Goal: Information Seeking & Learning: Learn about a topic

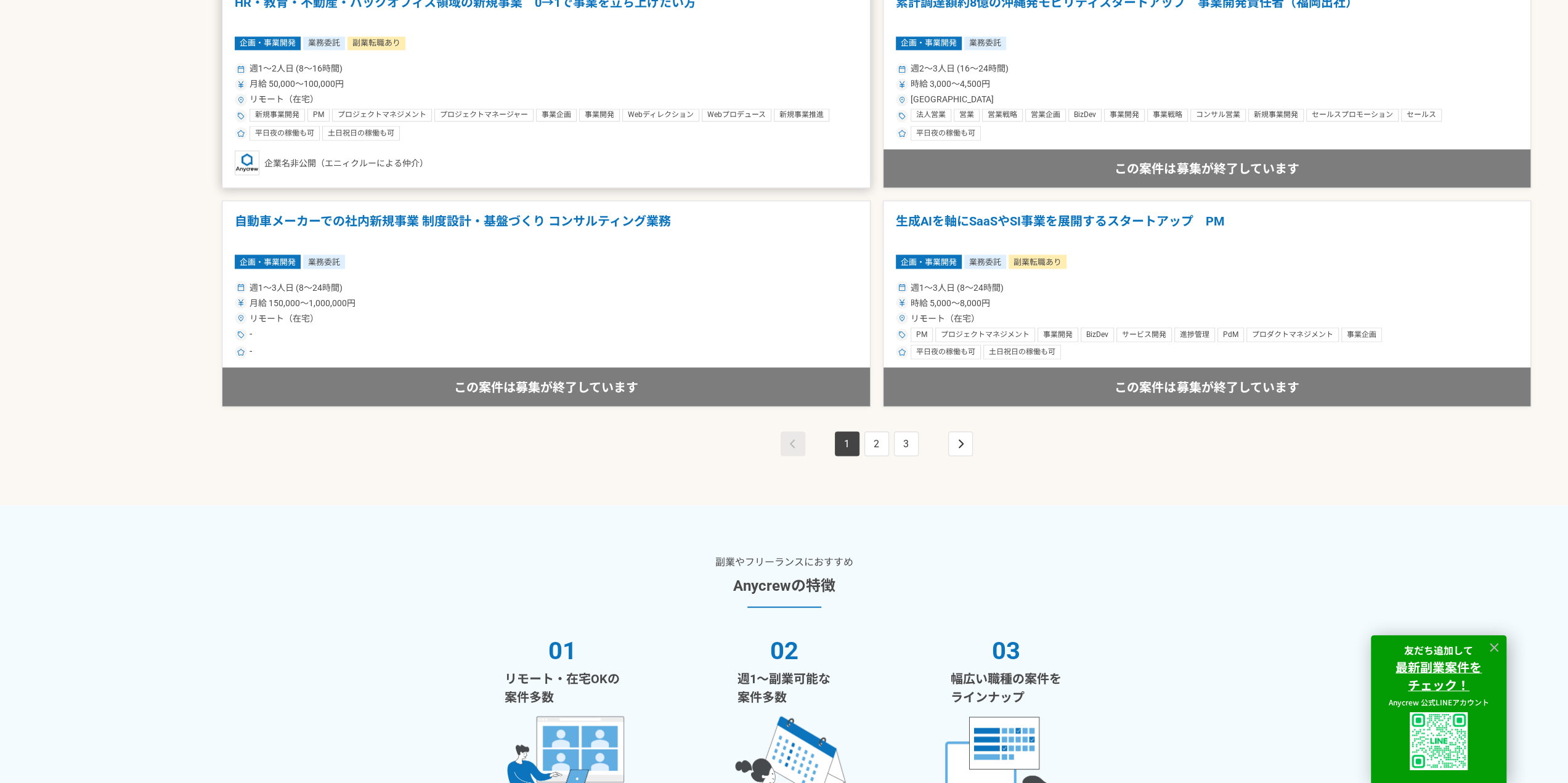
scroll to position [2218, 0]
click at [877, 439] on link "2" at bounding box center [877, 443] width 24 height 24
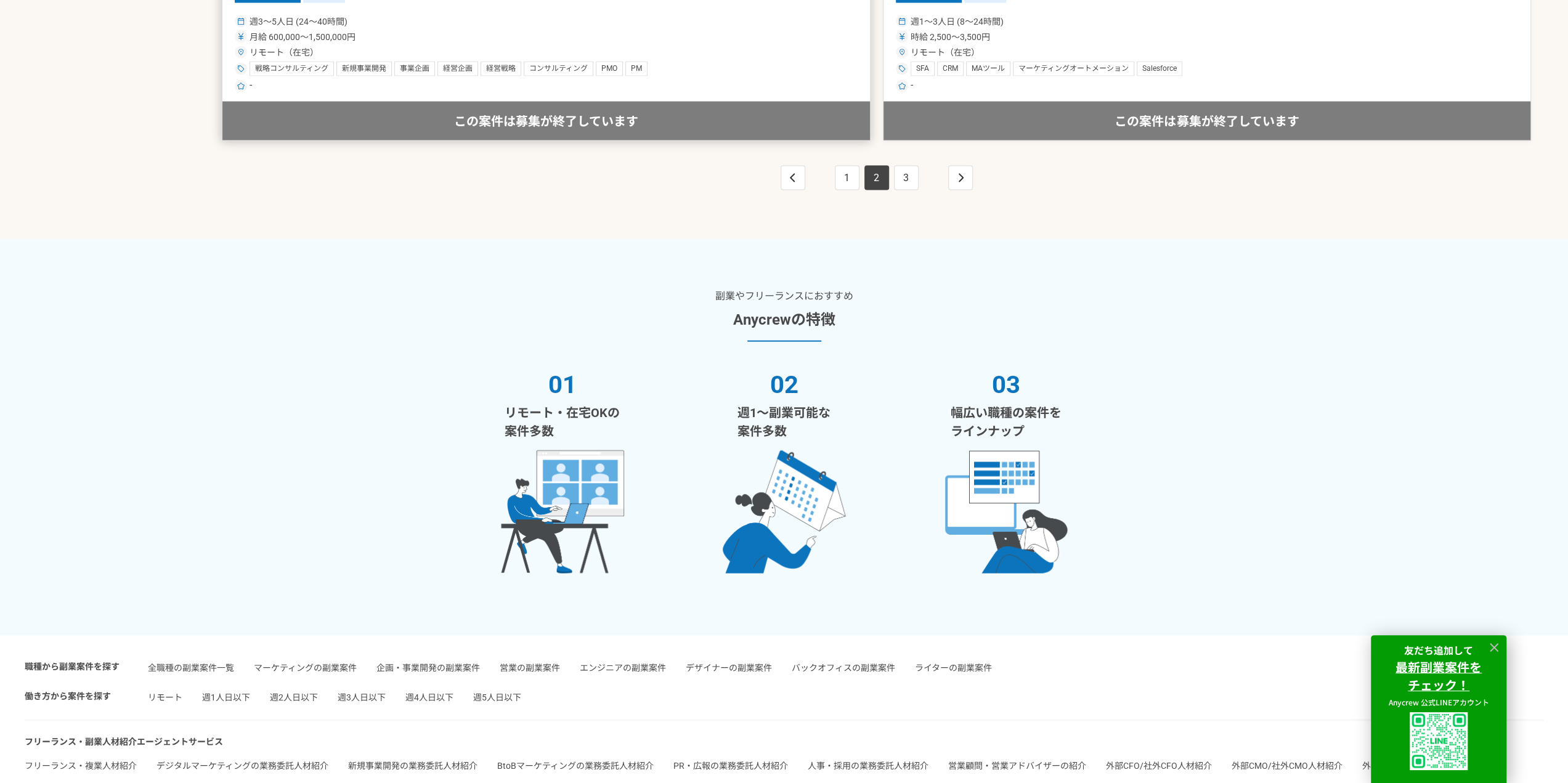
scroll to position [2279, 0]
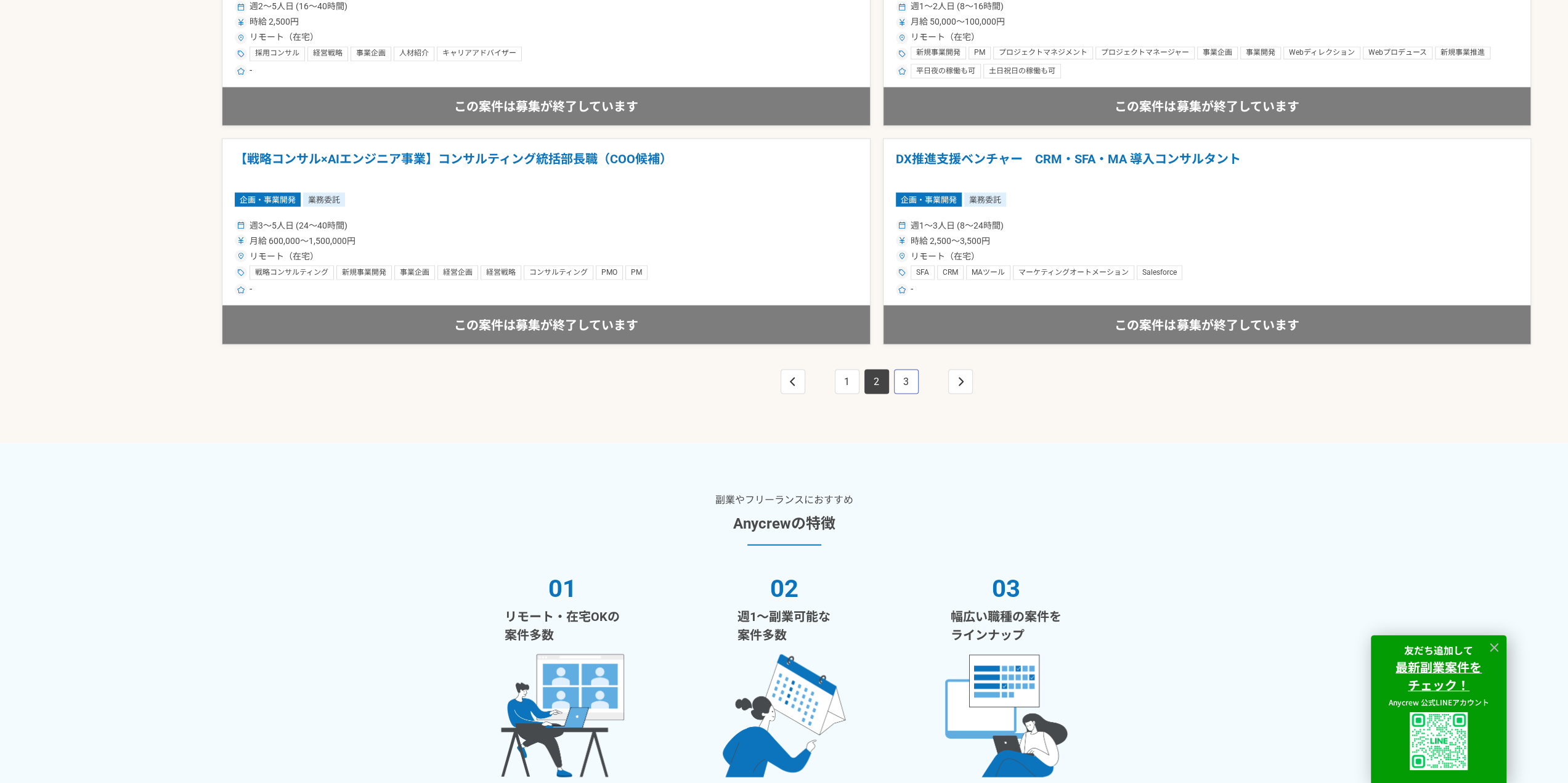
click at [900, 381] on link "3" at bounding box center [906, 382] width 24 height 24
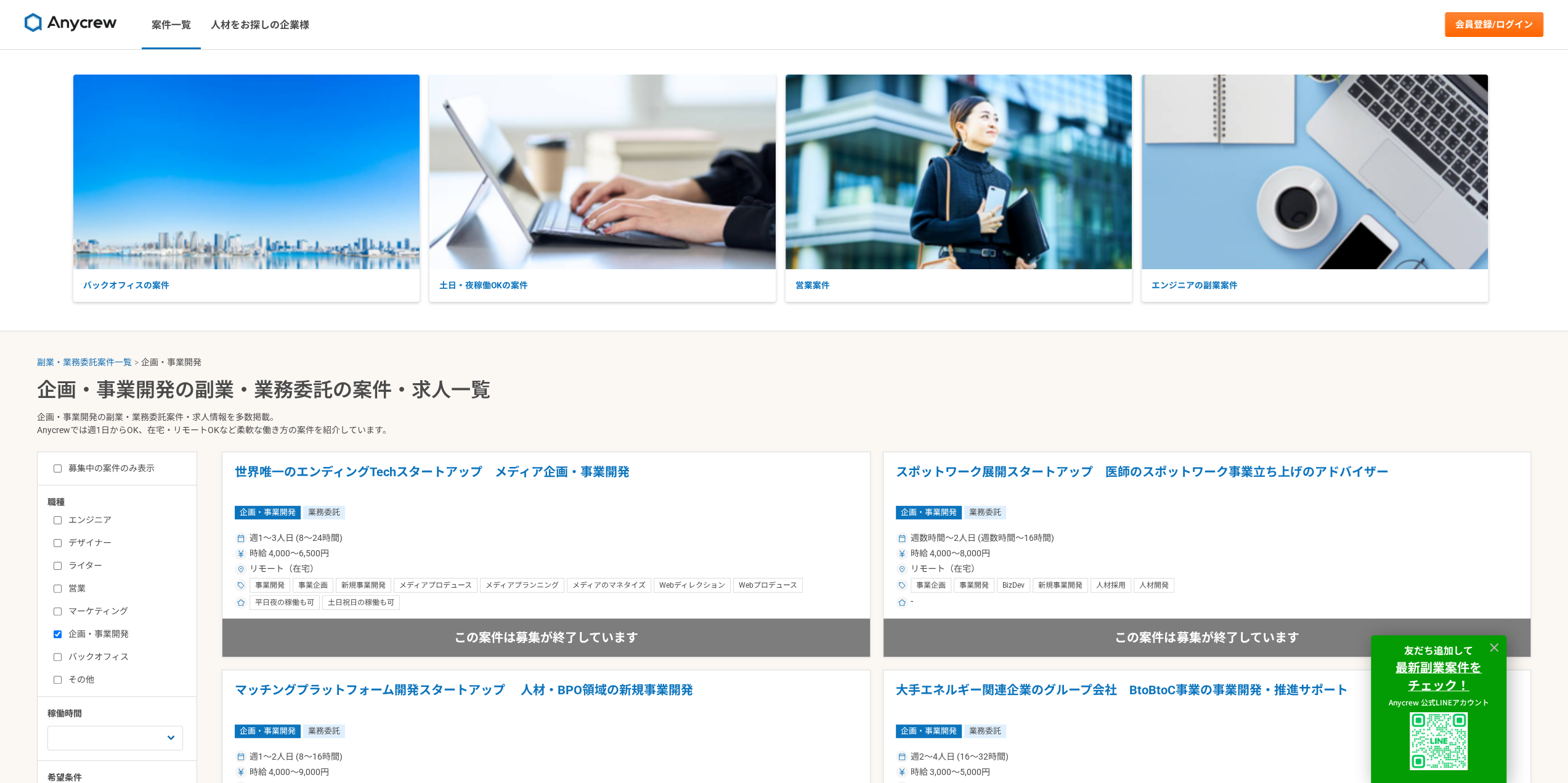
click at [90, 13] on img at bounding box center [71, 23] width 92 height 20
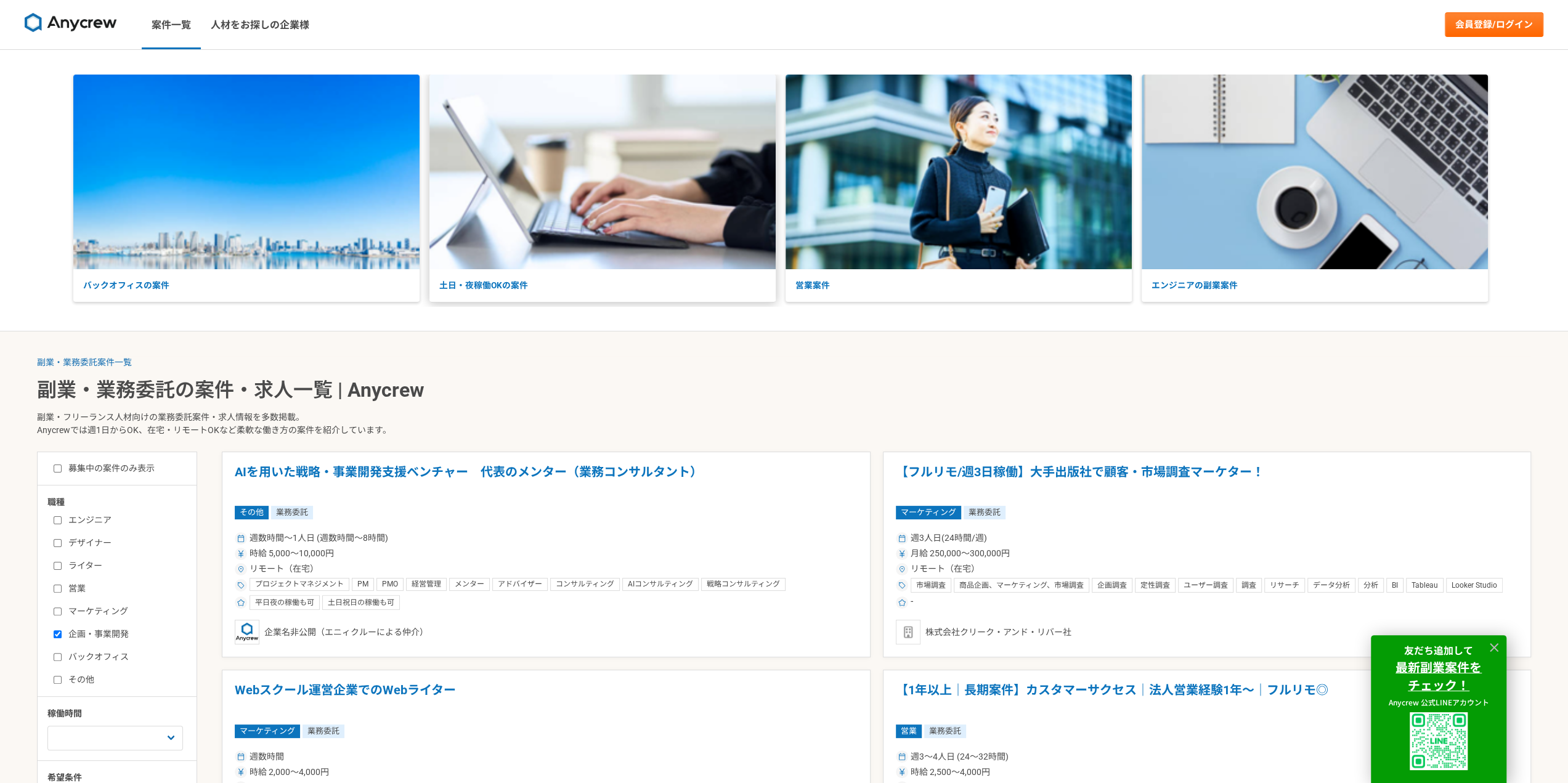
click at [684, 191] on img at bounding box center [603, 171] width 346 height 195
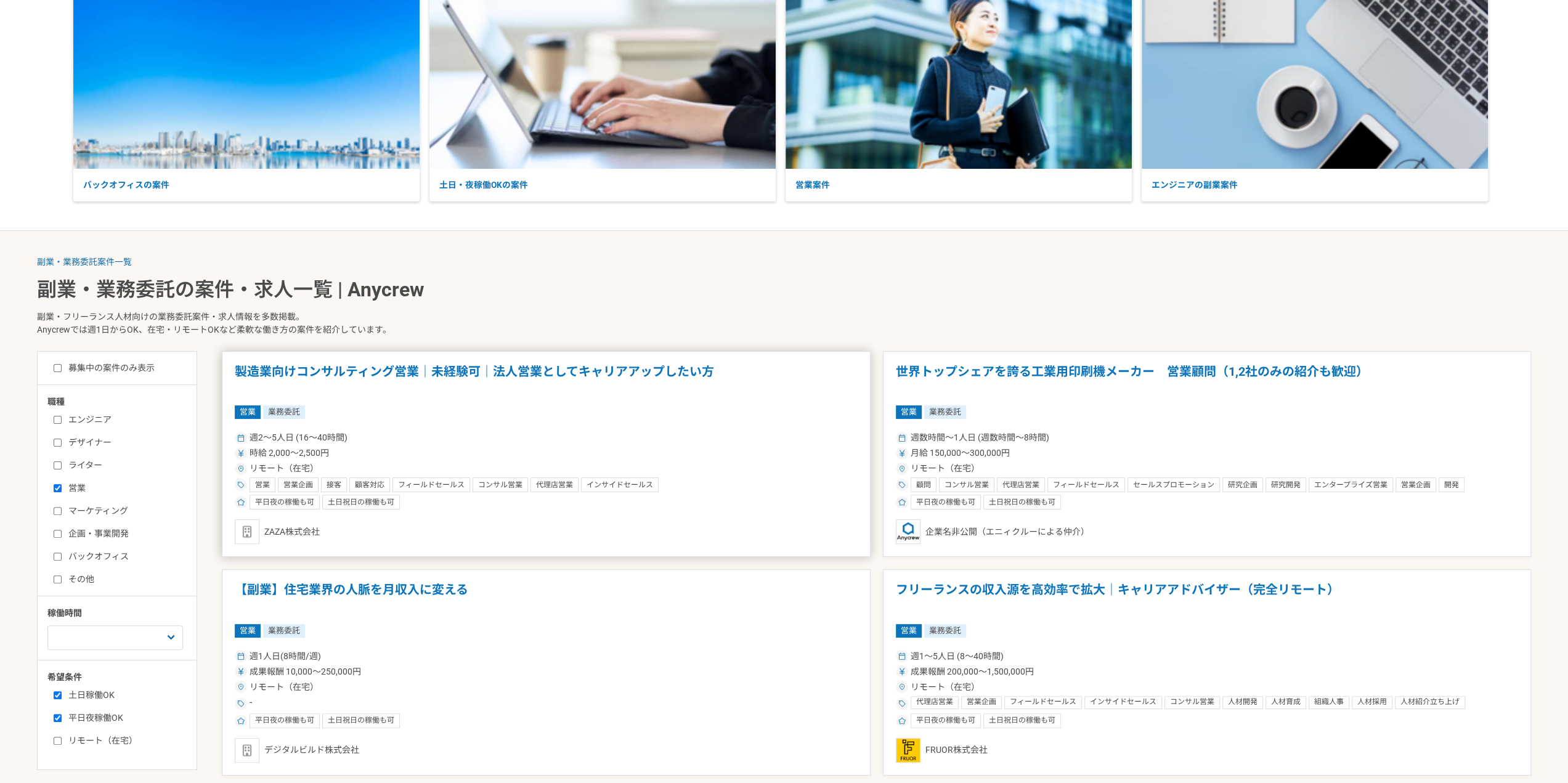
scroll to position [308, 0]
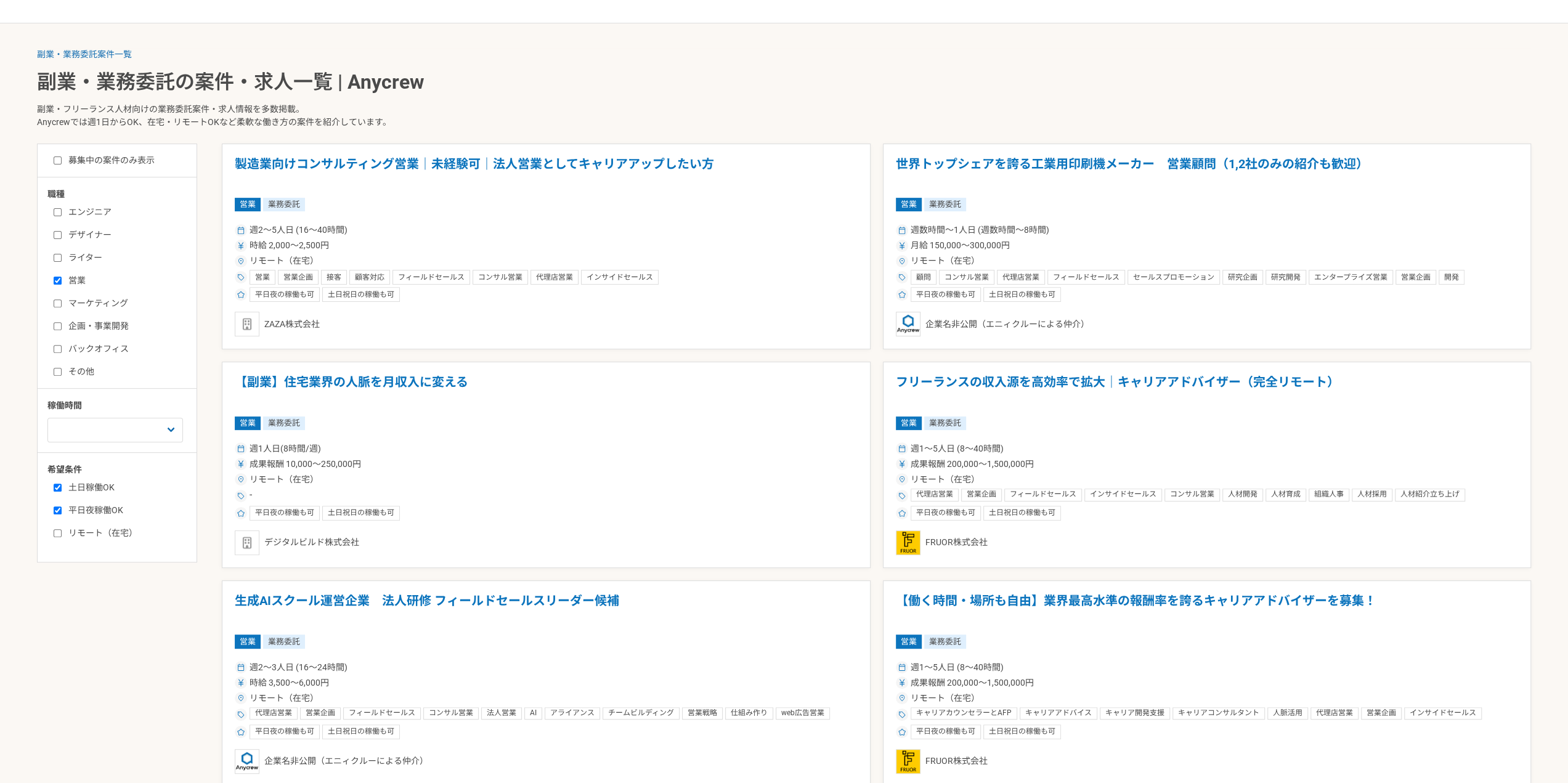
click at [110, 320] on label "企画・事業開発" at bounding box center [124, 326] width 142 height 13
click at [62, 322] on input "企画・事業開発" at bounding box center [57, 326] width 8 height 8
checkbox input "true"
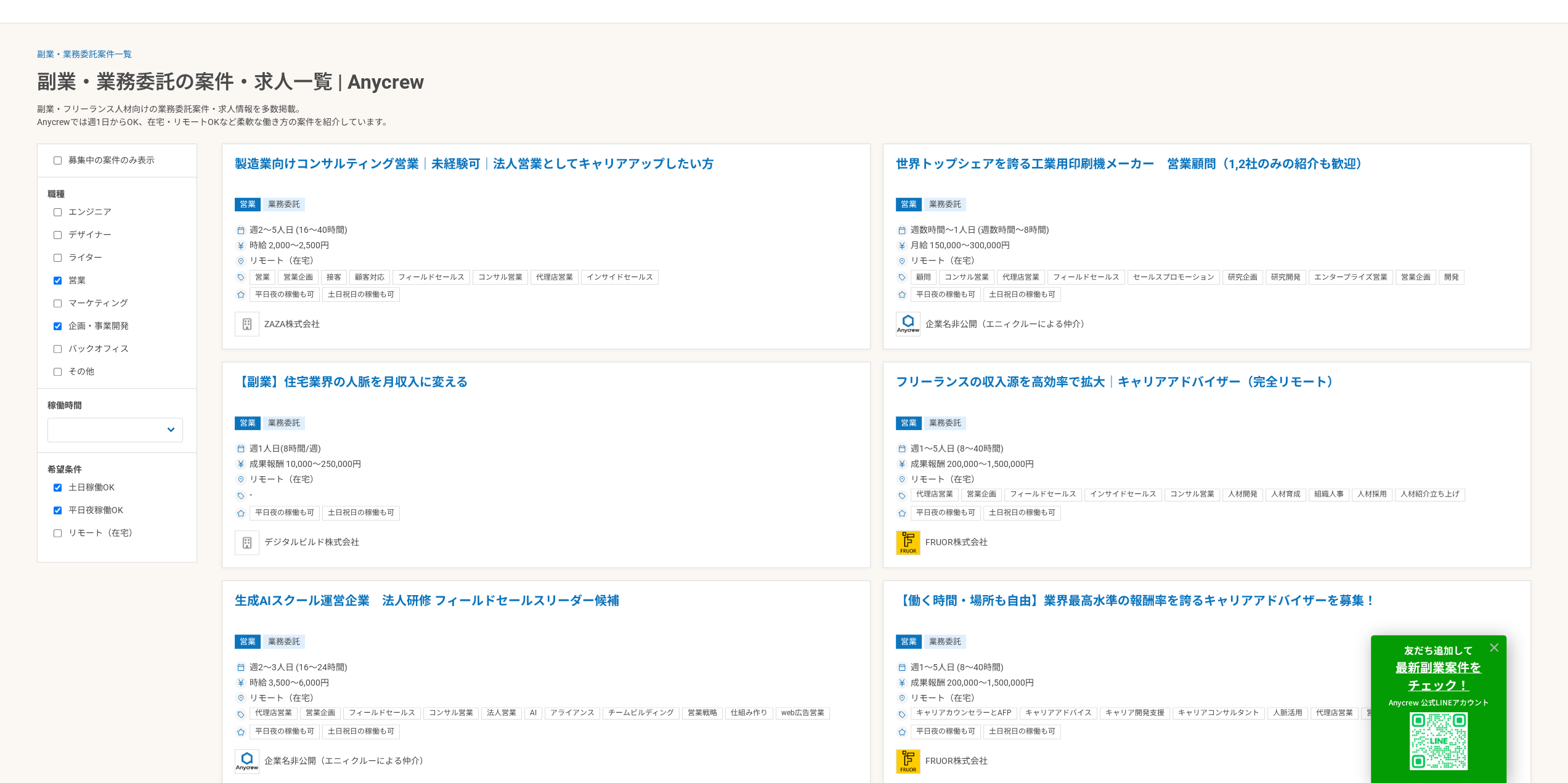
click at [56, 269] on div "エンジニア デザイナー ライター 営業 マーケティング 企画・事業開発 バックオフィス その他" at bounding box center [120, 290] width 148 height 176
click at [60, 274] on label "営業" at bounding box center [124, 281] width 142 height 13
click at [60, 276] on input "営業" at bounding box center [57, 280] width 8 height 8
checkbox input "false"
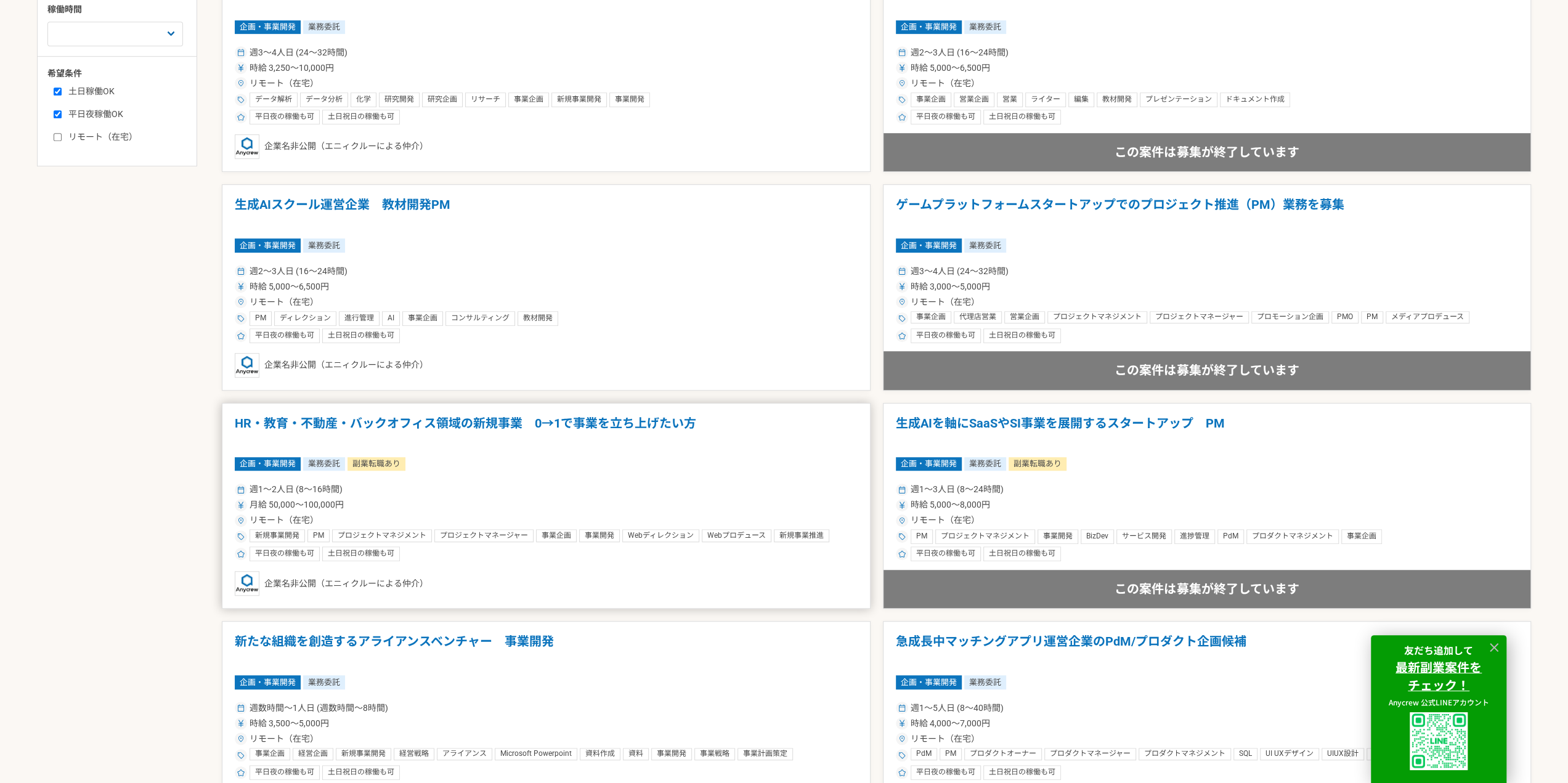
scroll to position [678, 0]
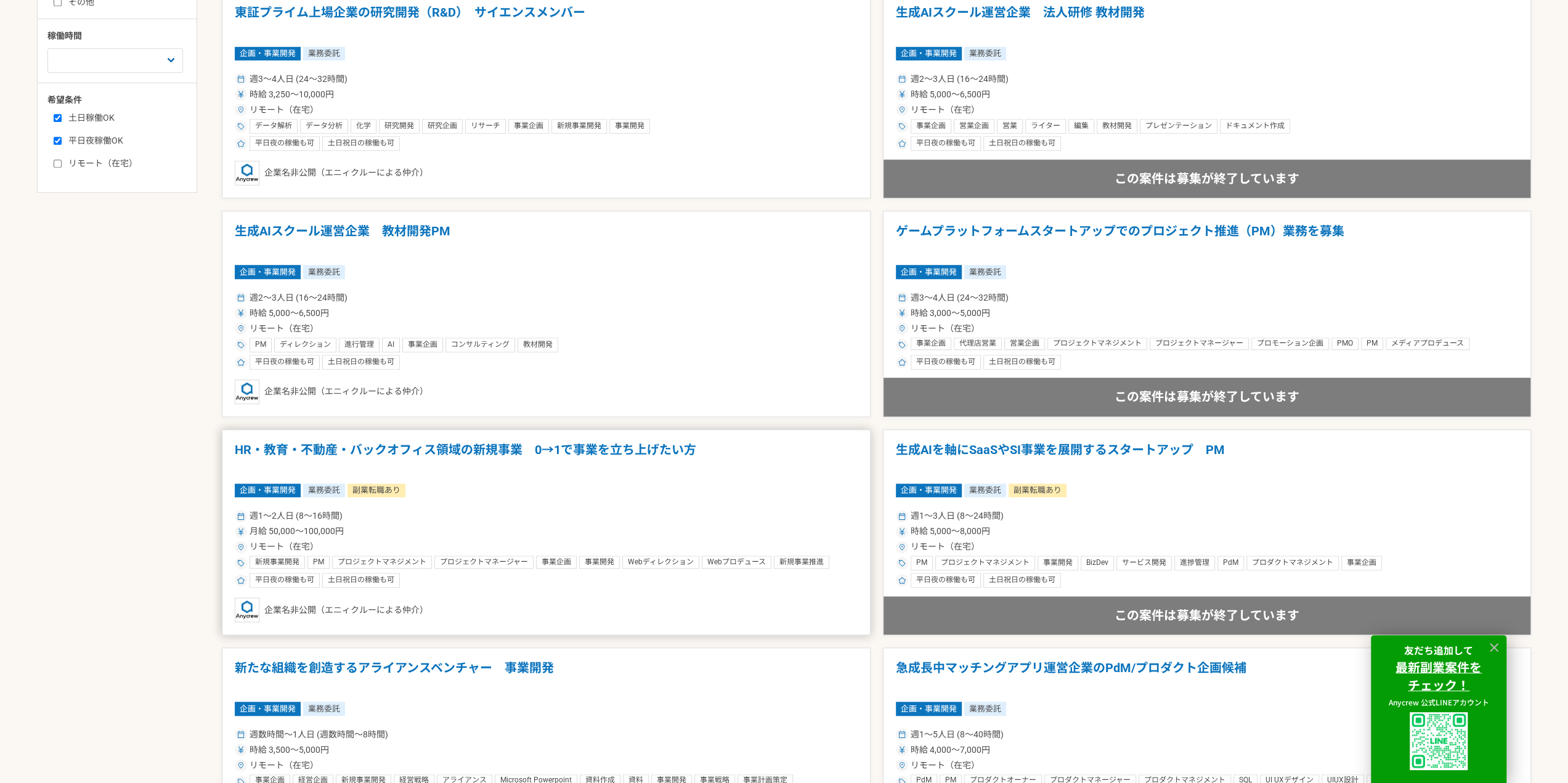
click at [481, 496] on article "HR・教育・不動産・バックオフィス領域の新規事業　0→1で事業を立ち上げたい方 企画・事業開発 業務委託 副業転職あり 週1〜2人日 (8〜16時間) 月給 …" at bounding box center [546, 533] width 649 height 207
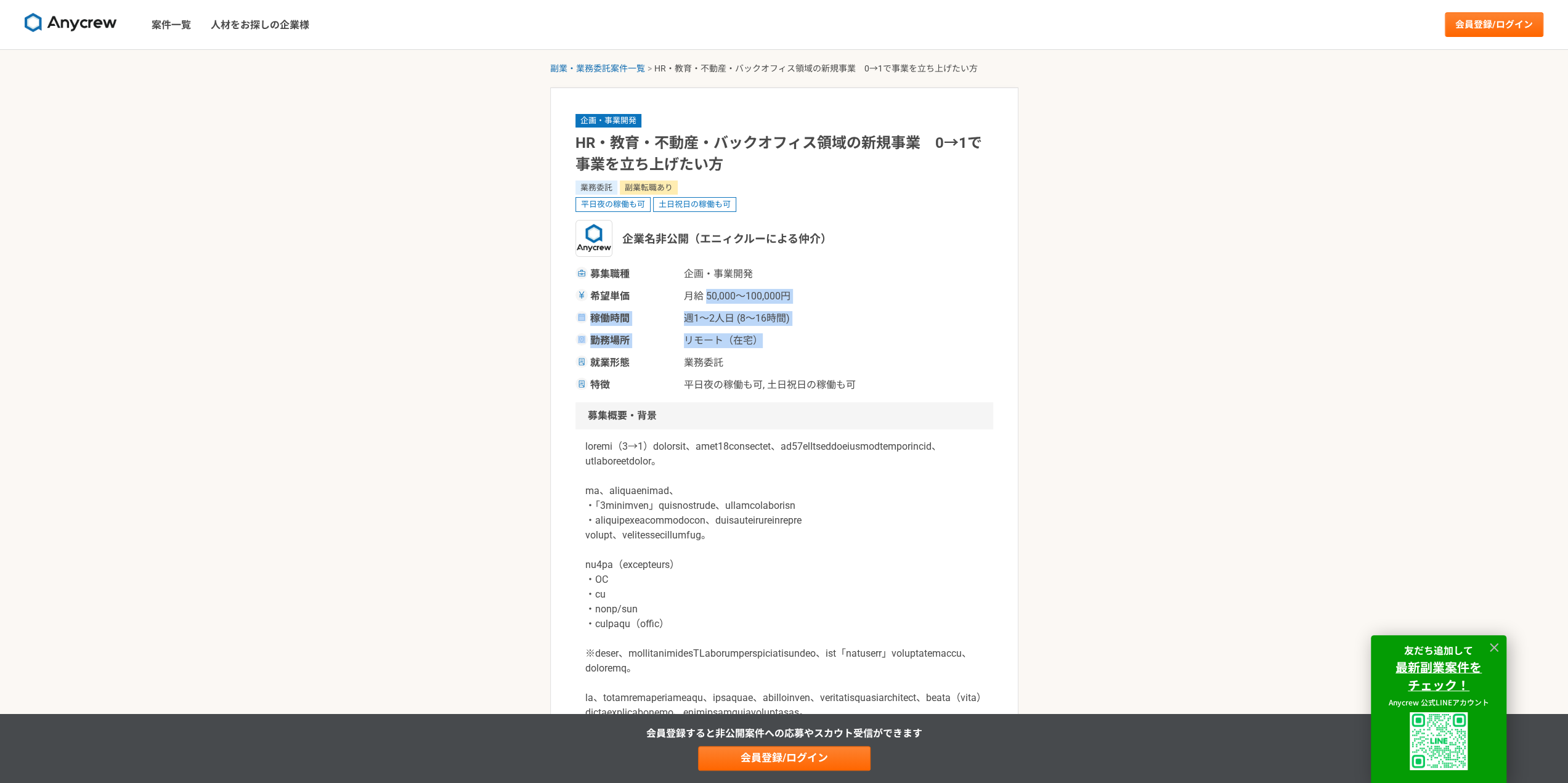
drag, startPoint x: 705, startPoint y: 300, endPoint x: 843, endPoint y: 335, distance: 142.4
click at [843, 335] on div "募集職種 企画・事業[PERSON_NAME]単価 月給 50,000〜100,000円 稼働時間 週1〜2人日 (8〜16時間) 勤務場所 リモート（在宅）…" at bounding box center [784, 330] width 417 height 126
click at [843, 335] on div "勤務場所 リモート（在宅）" at bounding box center [784, 341] width 417 height 15
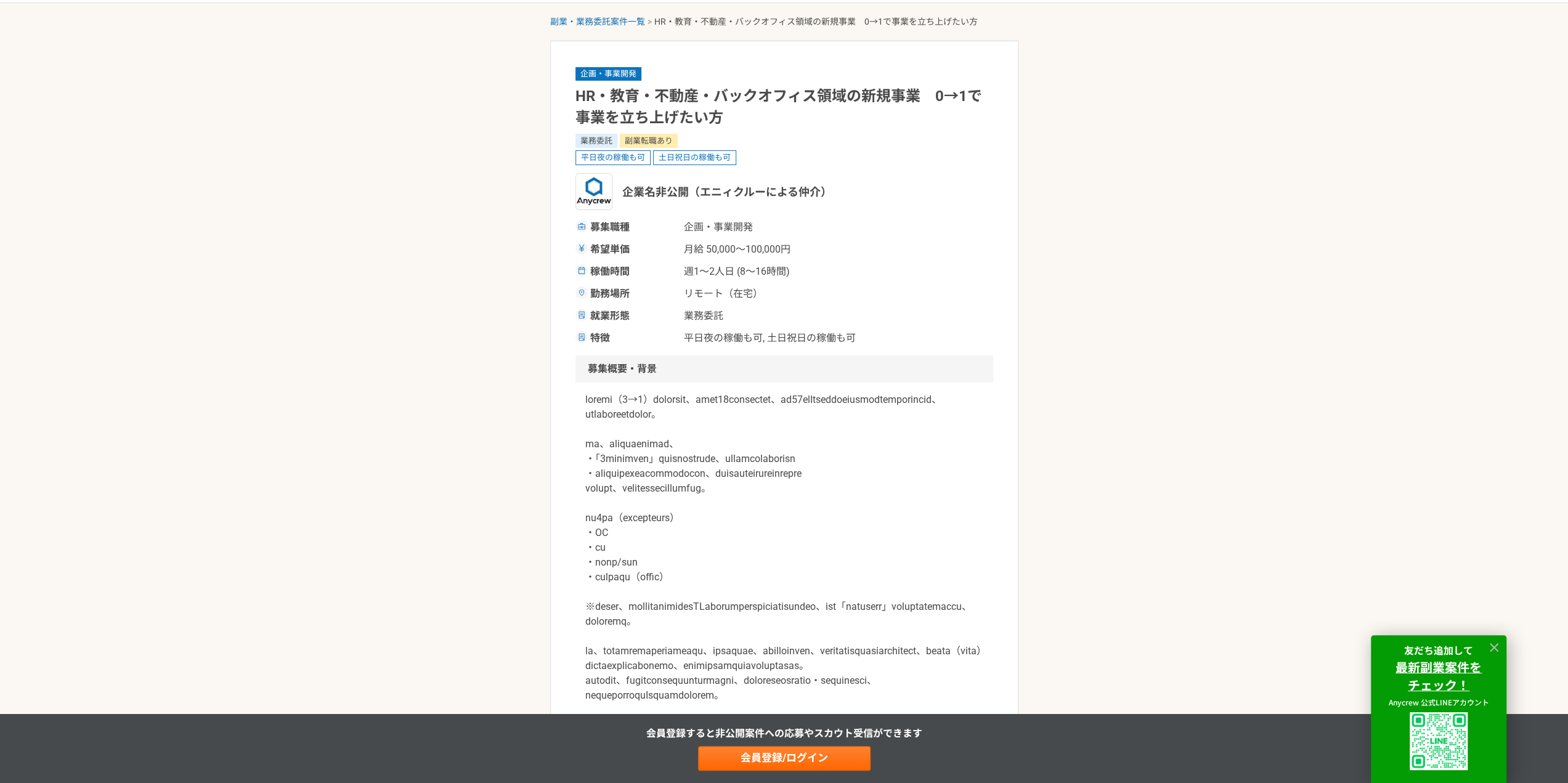
scroll to position [123, 0]
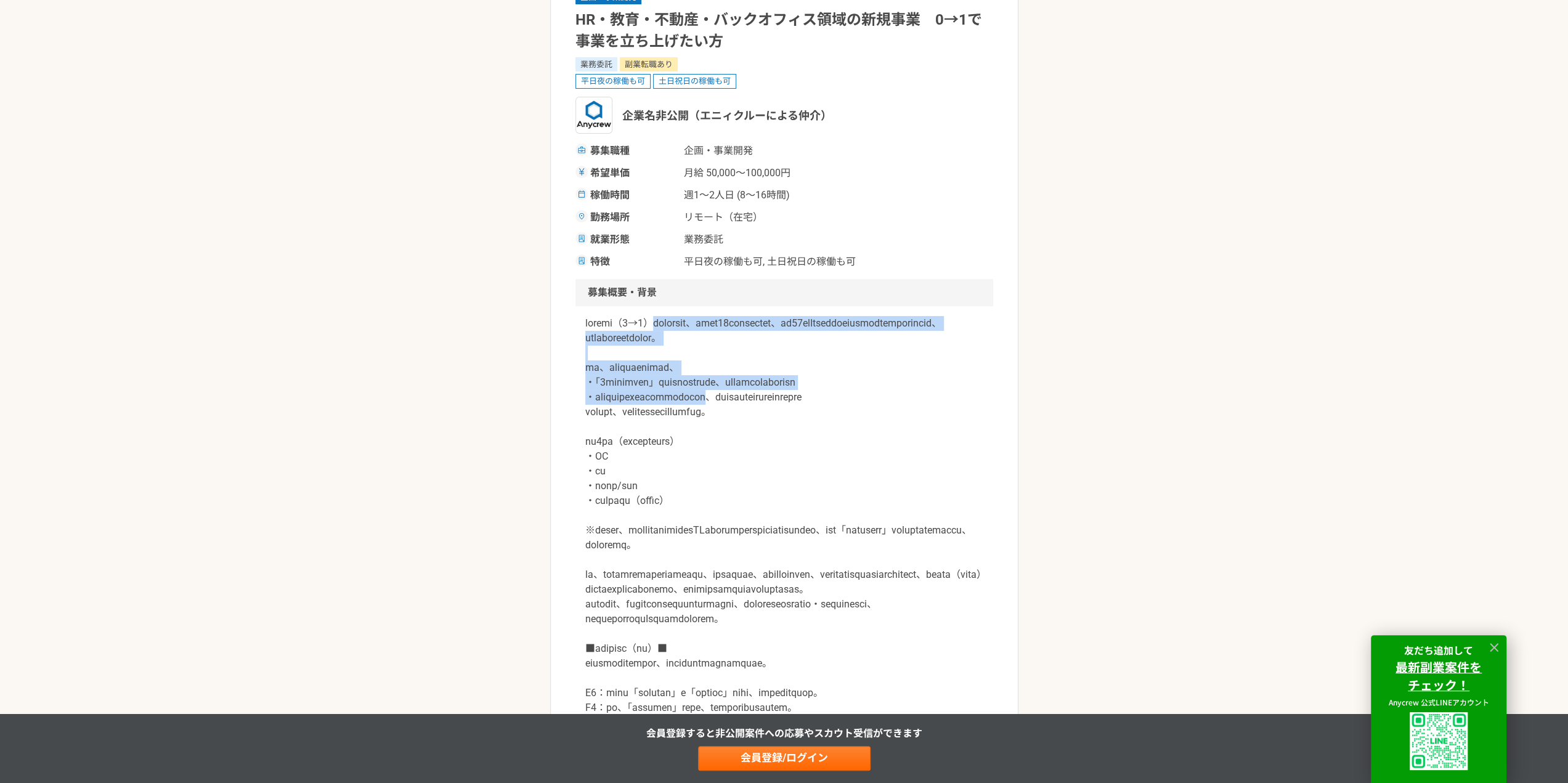
drag, startPoint x: 725, startPoint y: 321, endPoint x: 795, endPoint y: 401, distance: 106.3
click at [795, 401] on p at bounding box center [784, 582] width 398 height 532
drag, startPoint x: 668, startPoint y: 391, endPoint x: 780, endPoint y: 392, distance: 112.0
click at [780, 392] on p at bounding box center [784, 582] width 398 height 532
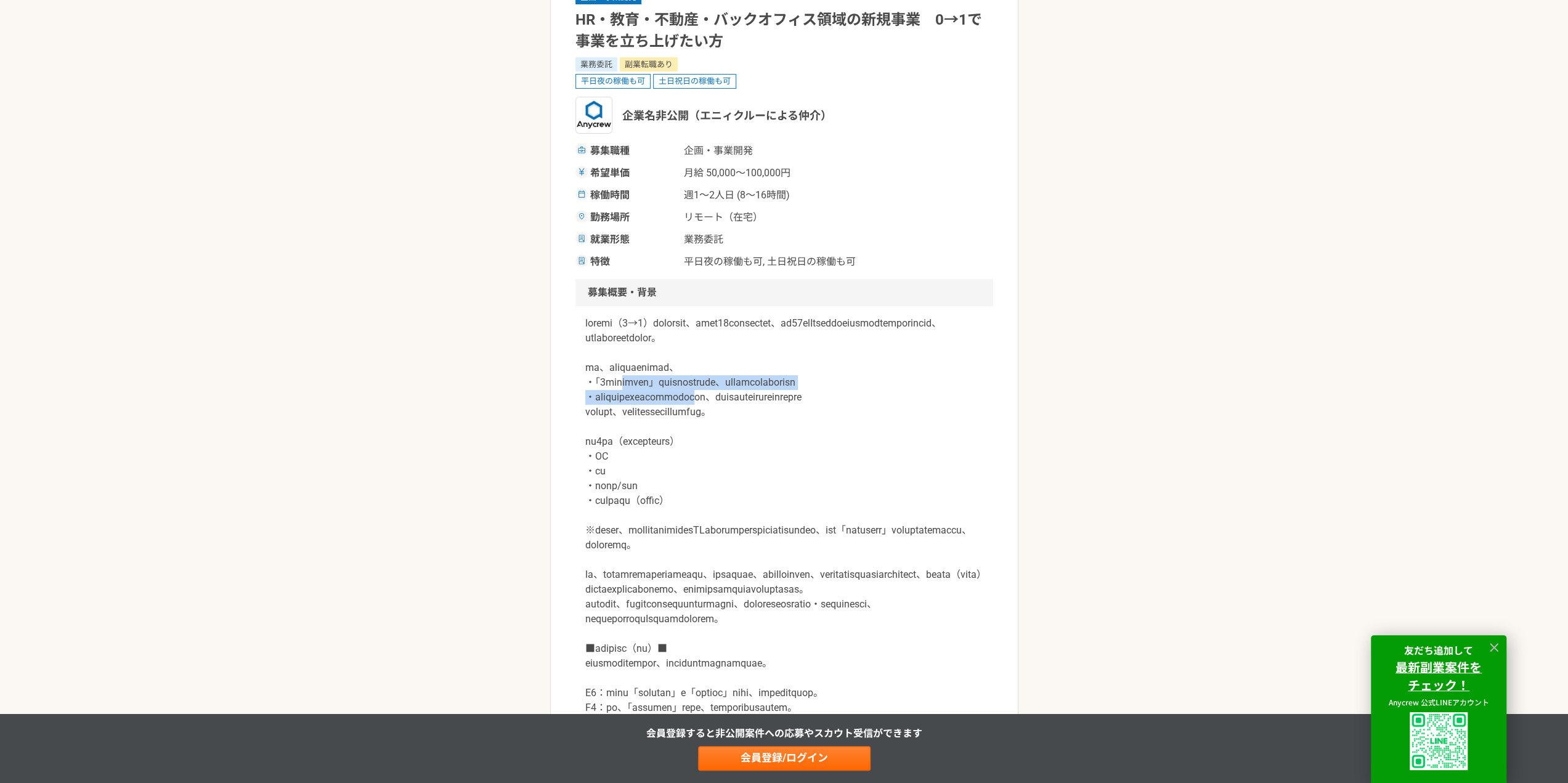
click at [780, 392] on p at bounding box center [784, 582] width 398 height 532
drag, startPoint x: 711, startPoint y: 425, endPoint x: 785, endPoint y: 517, distance: 118.1
click at [785, 517] on p at bounding box center [784, 582] width 398 height 532
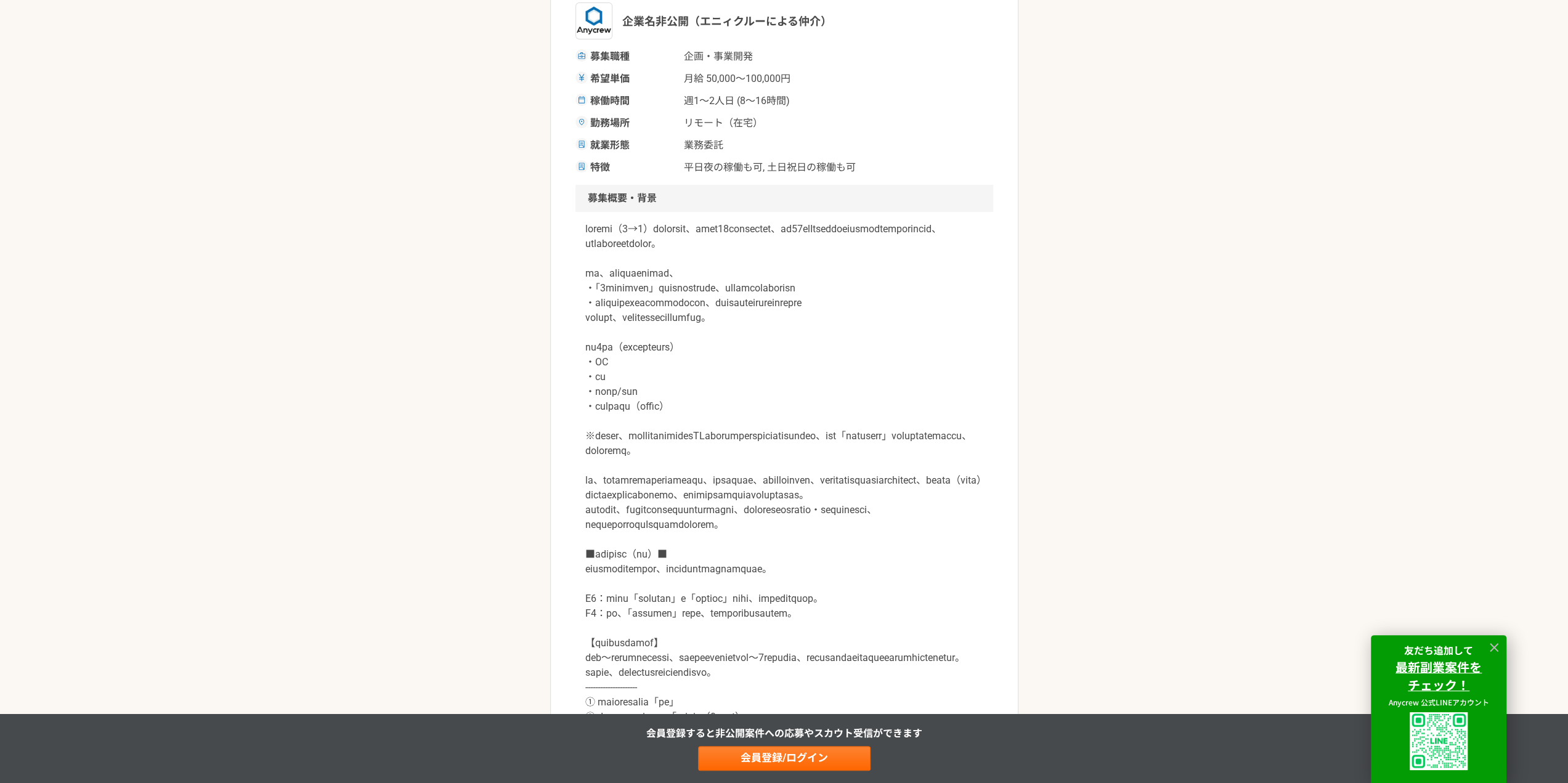
scroll to position [246, 0]
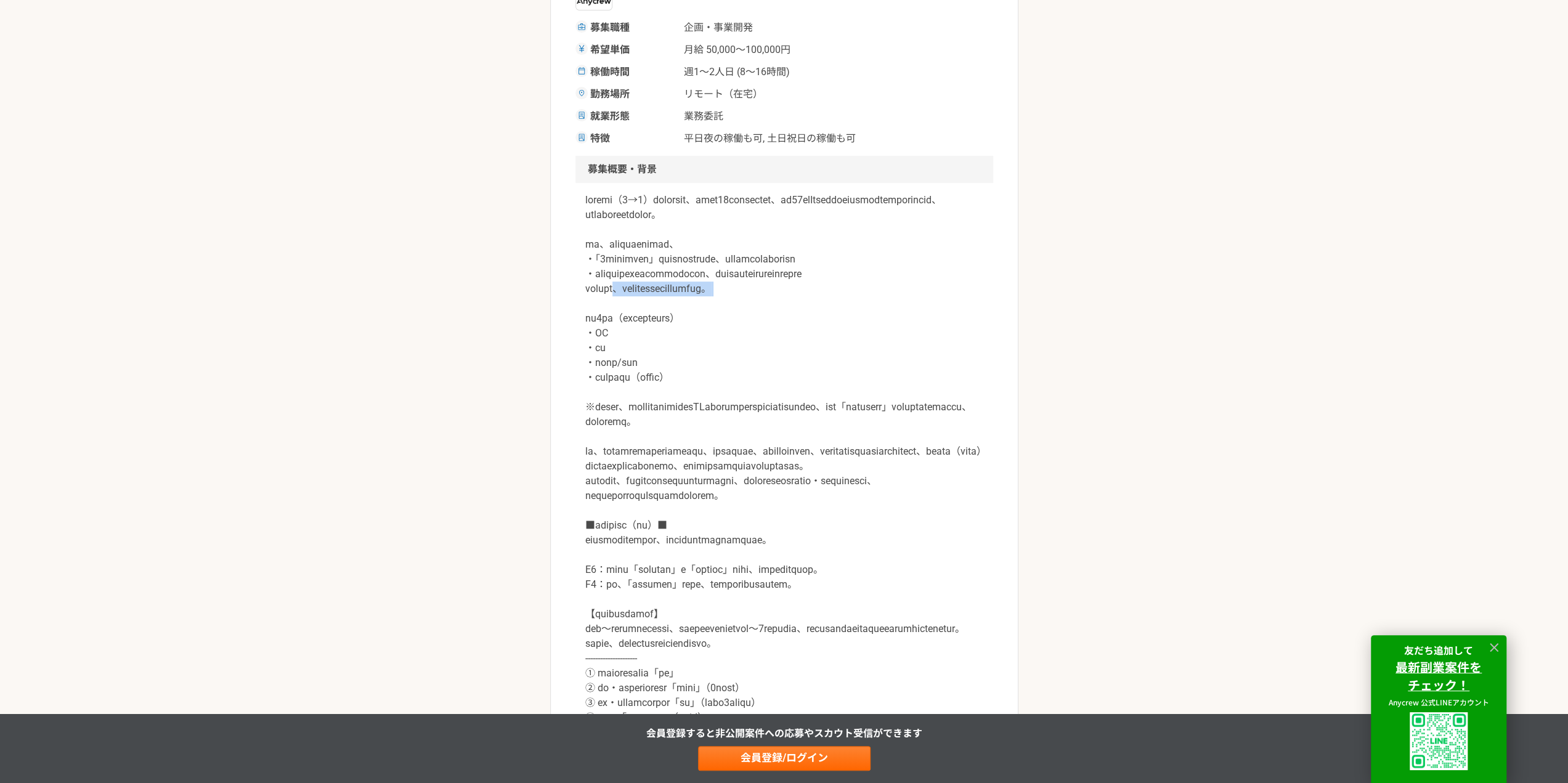
drag, startPoint x: 713, startPoint y: 311, endPoint x: 884, endPoint y: 326, distance: 171.7
click at [886, 325] on p at bounding box center [784, 459] width 398 height 532
click at [883, 327] on p at bounding box center [784, 459] width 398 height 532
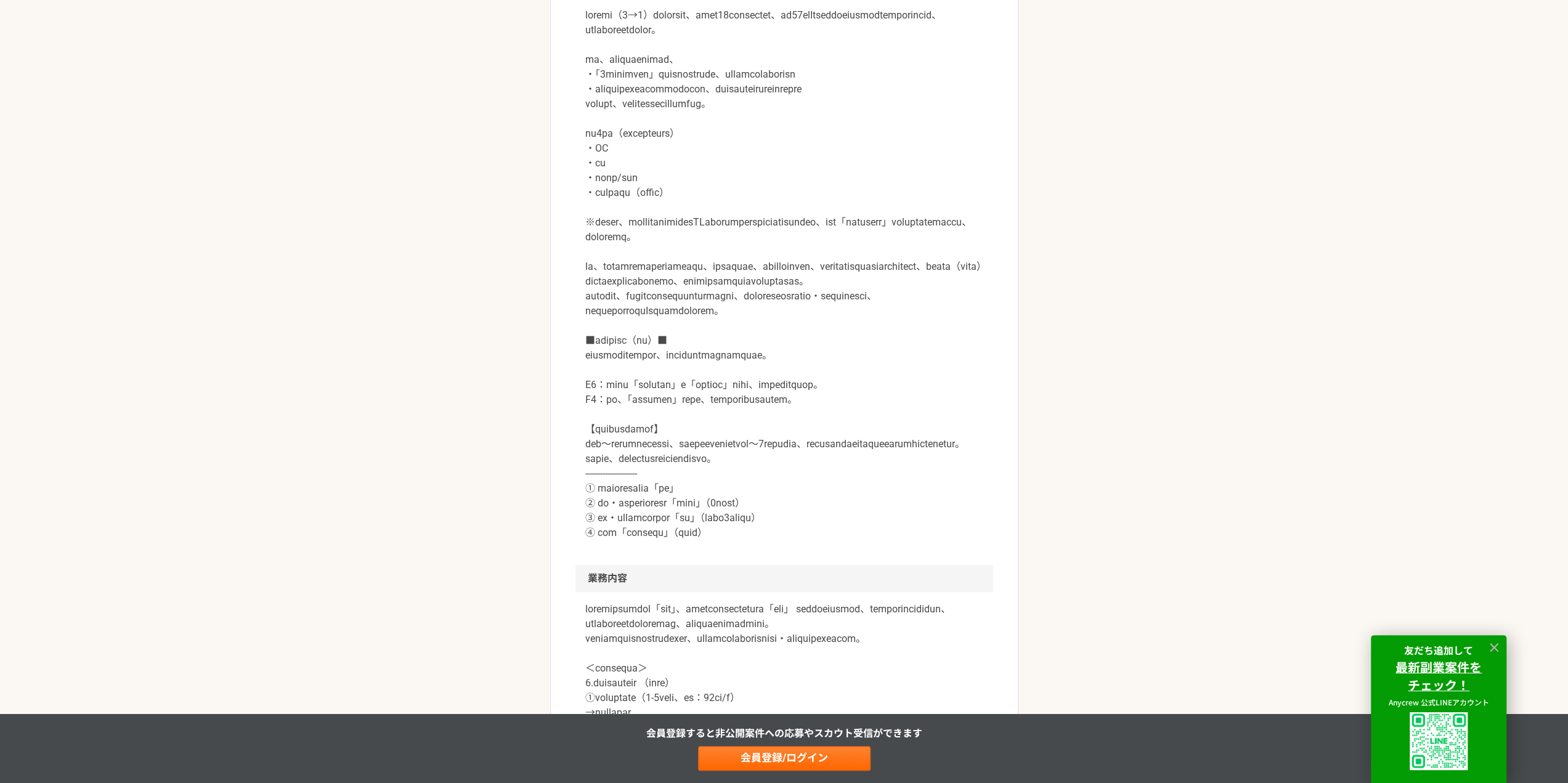
scroll to position [555, 0]
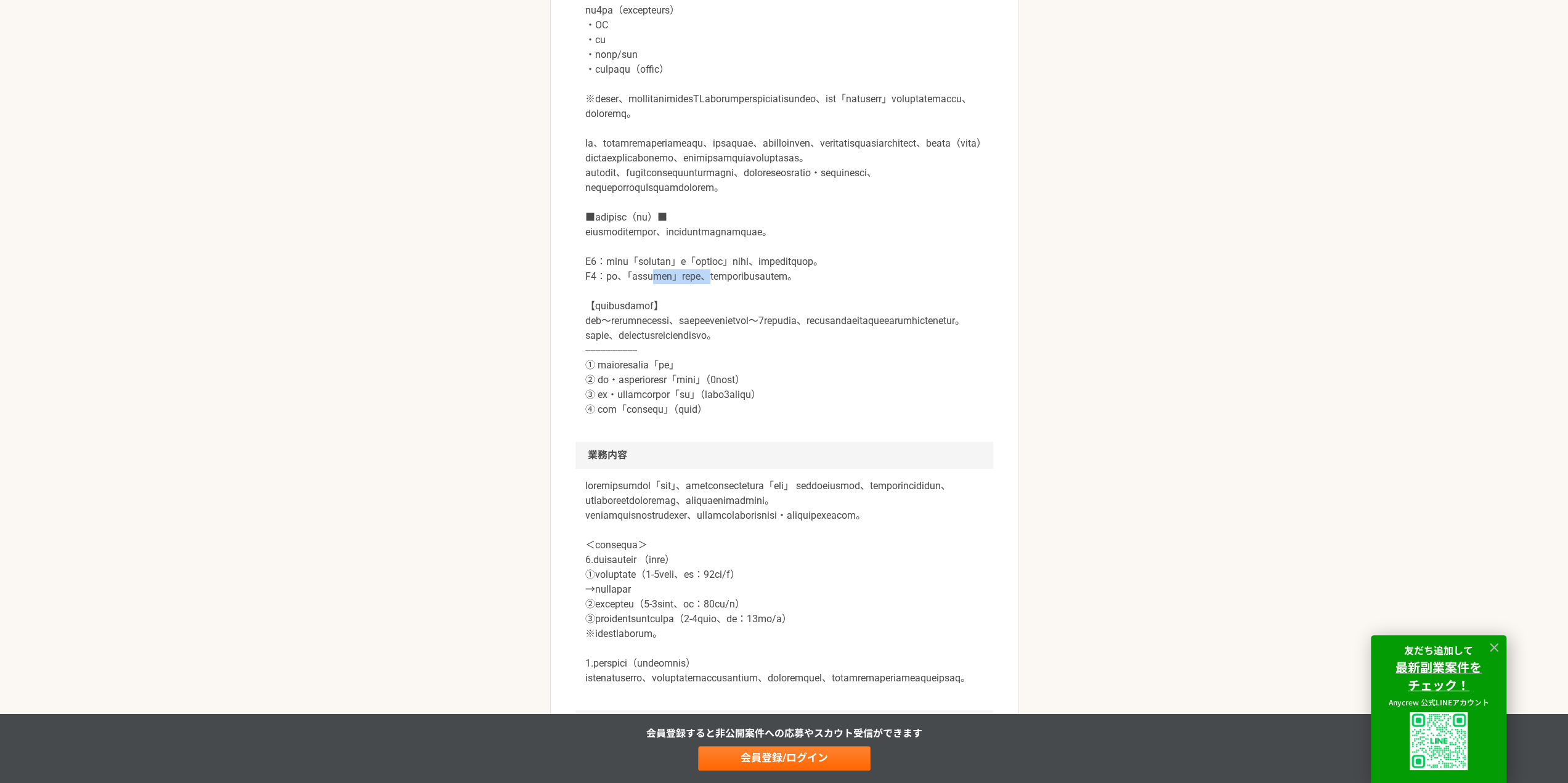
drag, startPoint x: 689, startPoint y: 365, endPoint x: 769, endPoint y: 366, distance: 80.0
click at [770, 366] on p at bounding box center [784, 150] width 398 height 532
click at [768, 366] on p at bounding box center [784, 150] width 398 height 532
drag, startPoint x: 637, startPoint y: 467, endPoint x: 759, endPoint y: 491, distance: 124.3
click at [759, 417] on p at bounding box center [784, 150] width 398 height 532
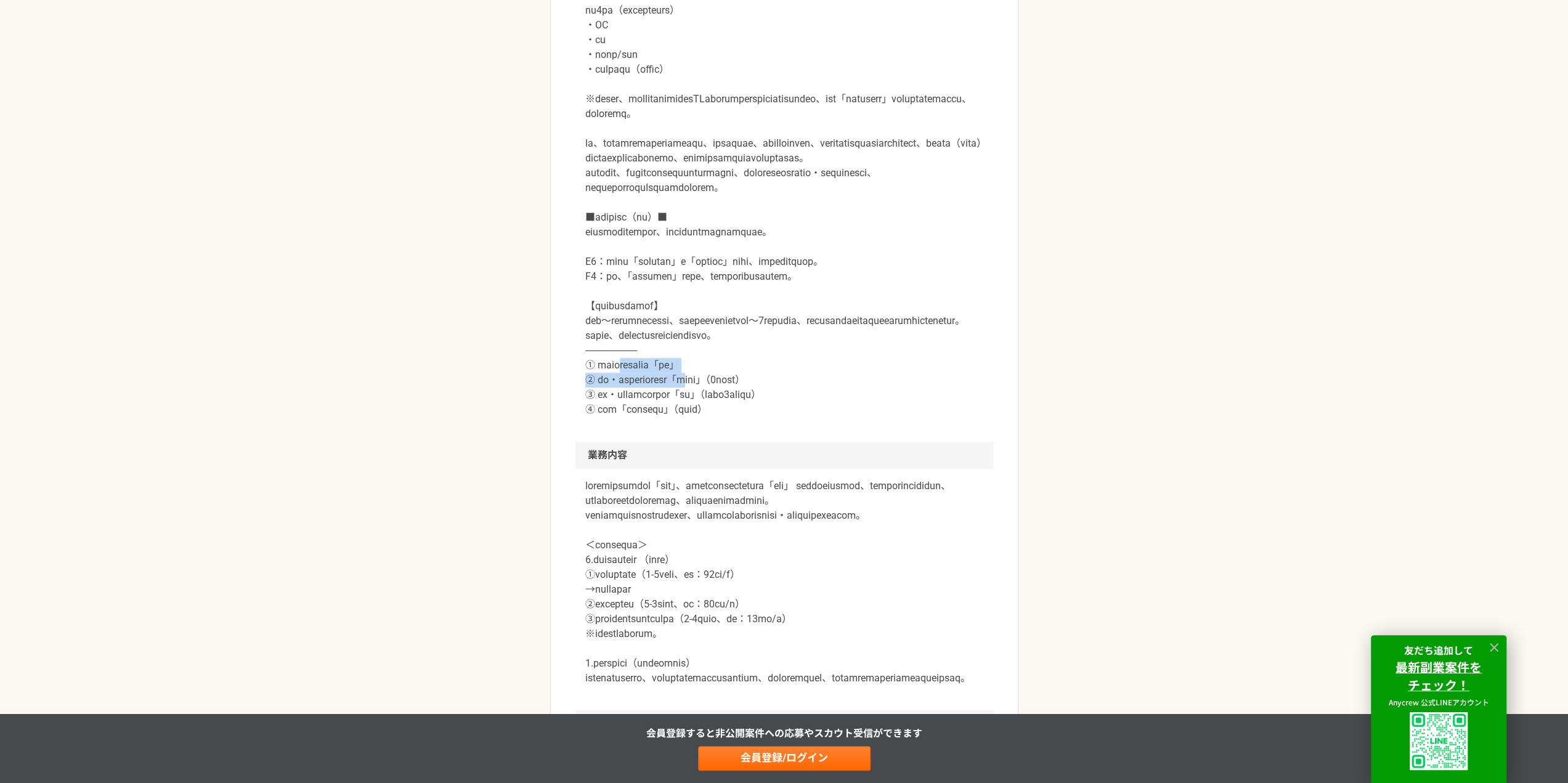
click at [759, 417] on p at bounding box center [784, 150] width 398 height 532
drag, startPoint x: 598, startPoint y: 402, endPoint x: 780, endPoint y: 489, distance: 201.7
click at [780, 417] on p at bounding box center [784, 150] width 398 height 532
drag, startPoint x: 638, startPoint y: 332, endPoint x: 858, endPoint y: 362, distance: 222.0
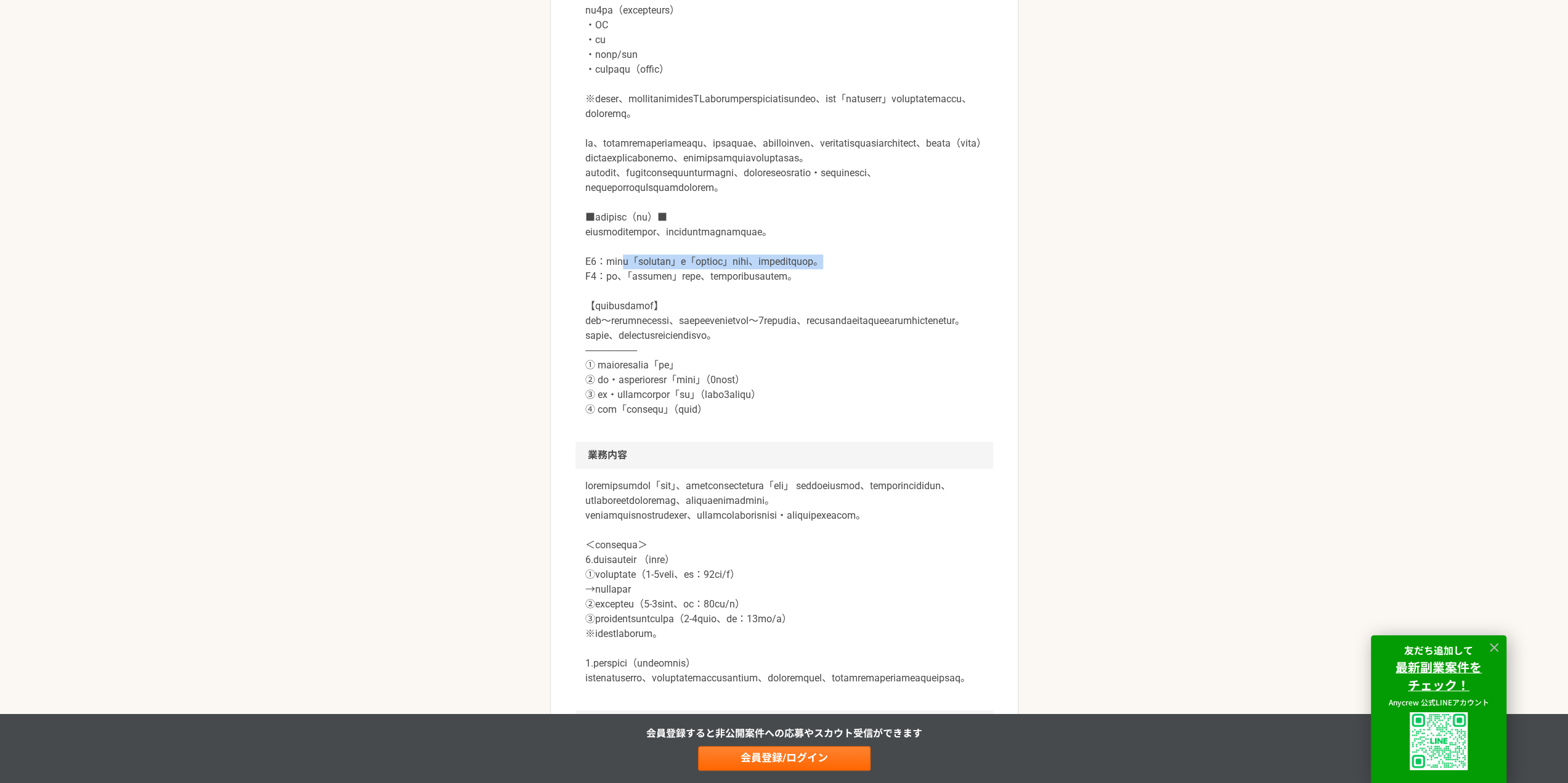
click at [866, 358] on p at bounding box center [784, 150] width 398 height 532
click at [858, 362] on p at bounding box center [784, 150] width 398 height 532
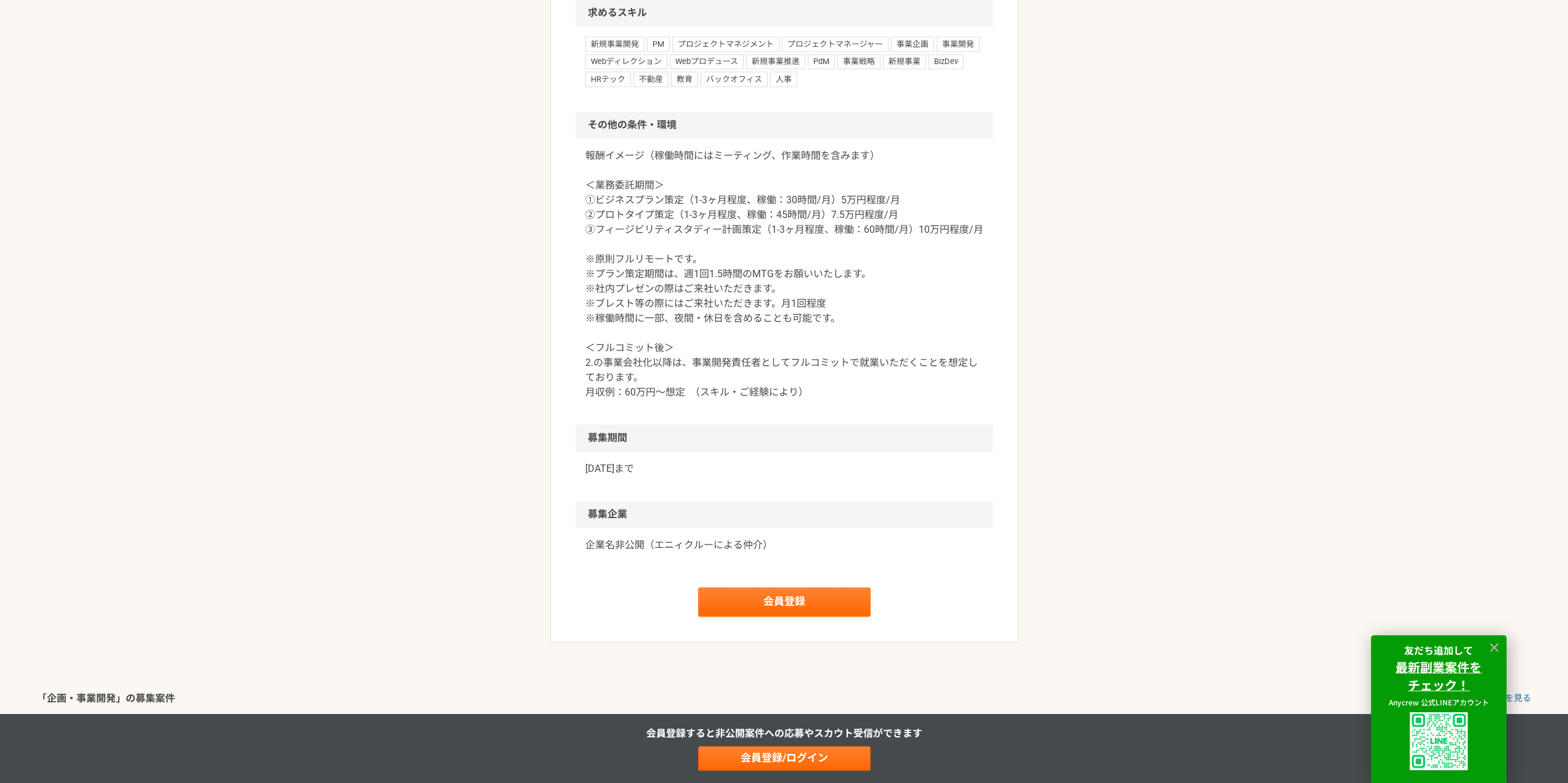
scroll to position [1664, 0]
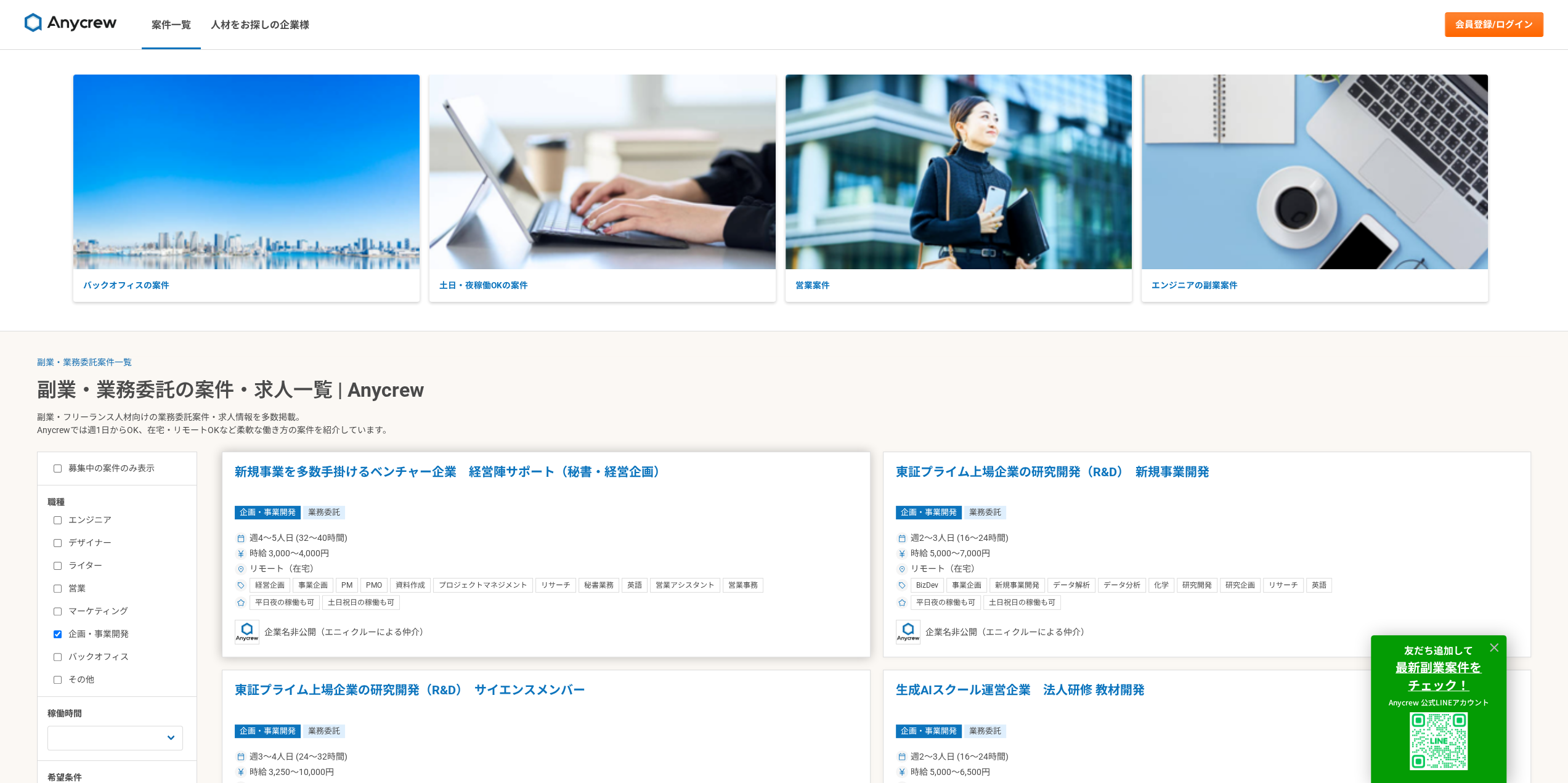
click at [582, 518] on div "企画・事業開発 業務委託" at bounding box center [546, 512] width 623 height 13
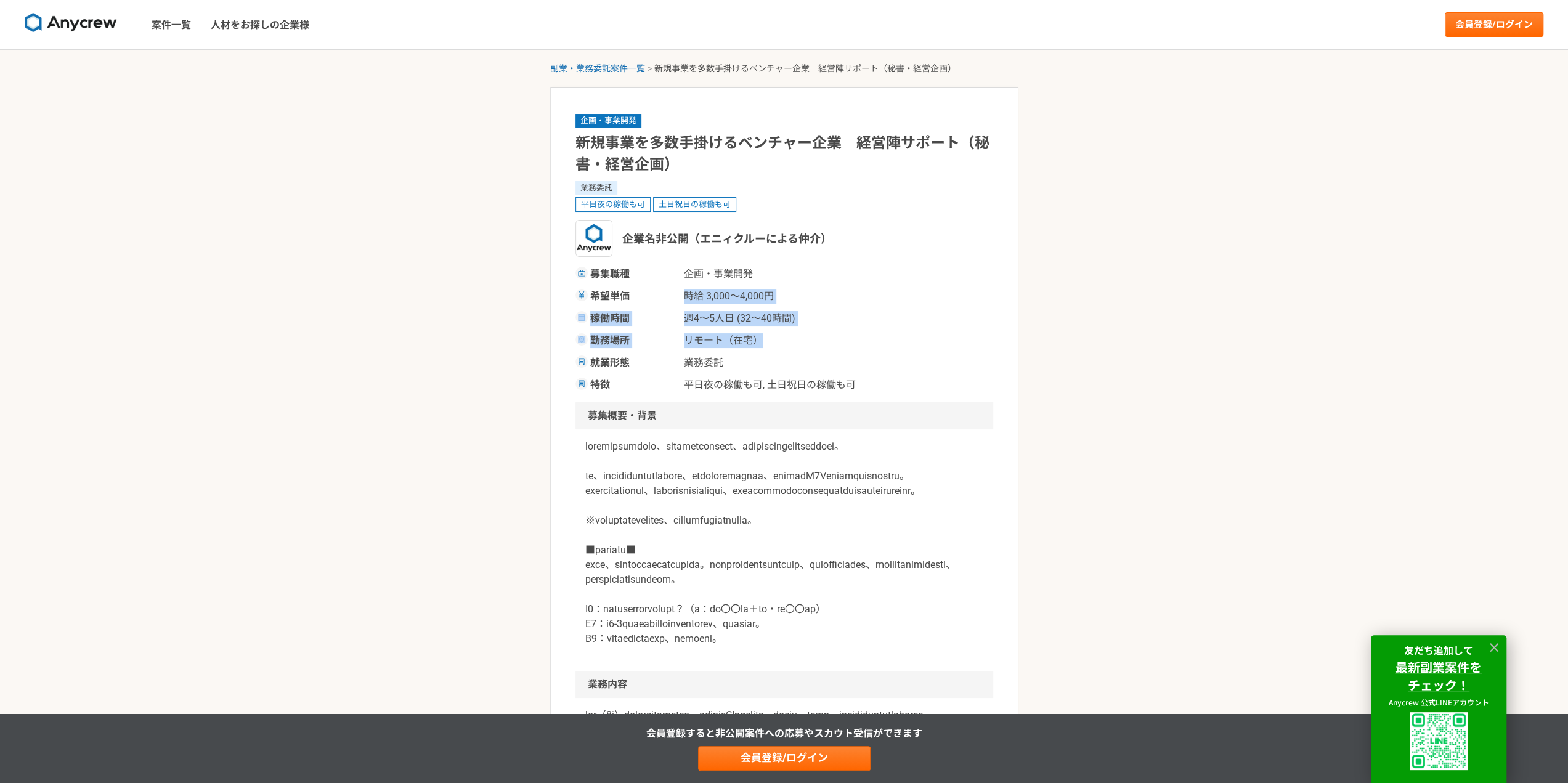
drag, startPoint x: 682, startPoint y: 292, endPoint x: 820, endPoint y: 332, distance: 143.7
click at [820, 332] on div "募集職種 企画・事業[PERSON_NAME]単価 時給 3,000〜4,000円 稼働時間 週4〜5人日 (32〜40時間) 勤務場所 リモート（在宅） 就…" at bounding box center [784, 330] width 417 height 126
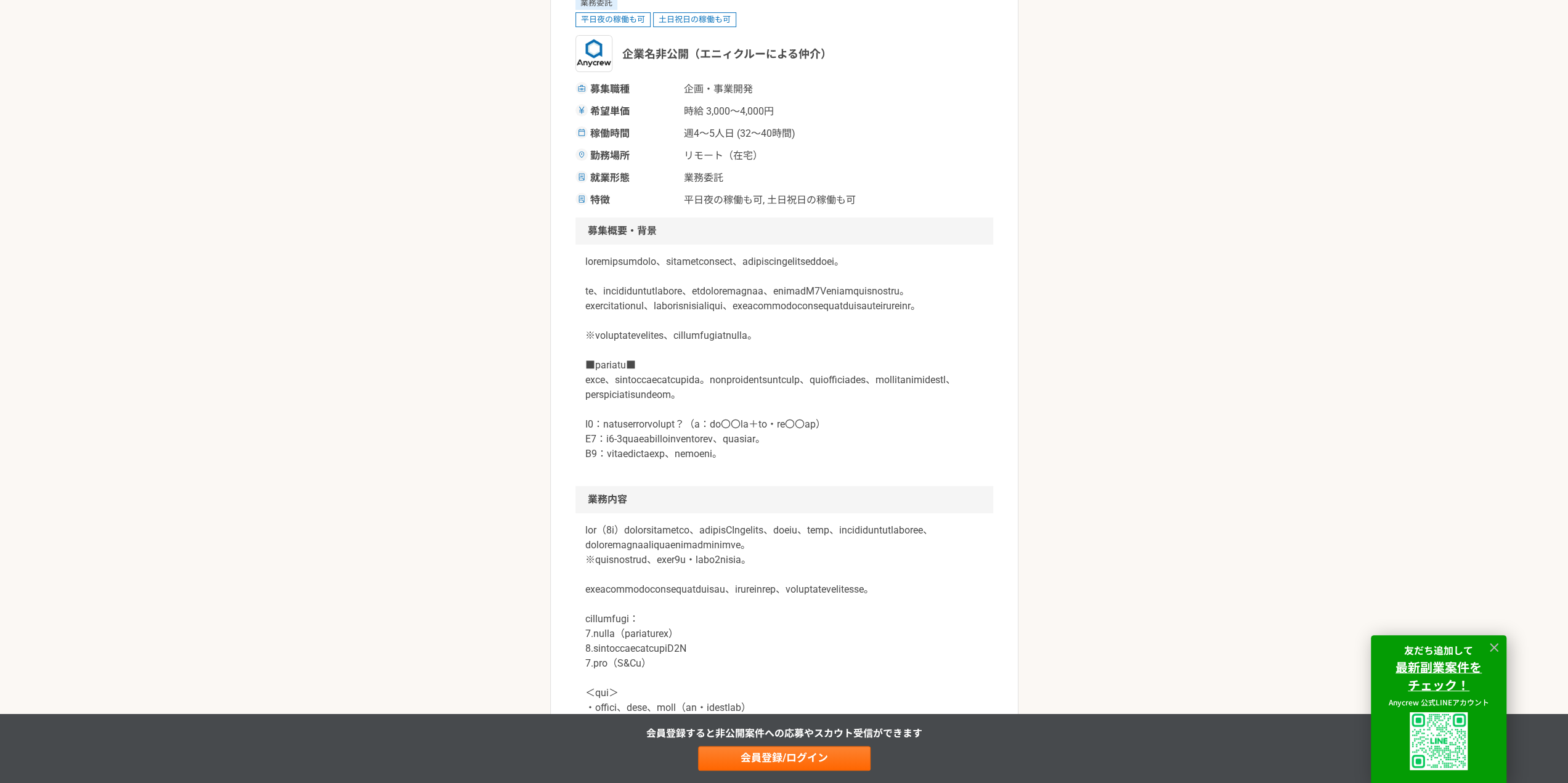
scroll to position [431, 0]
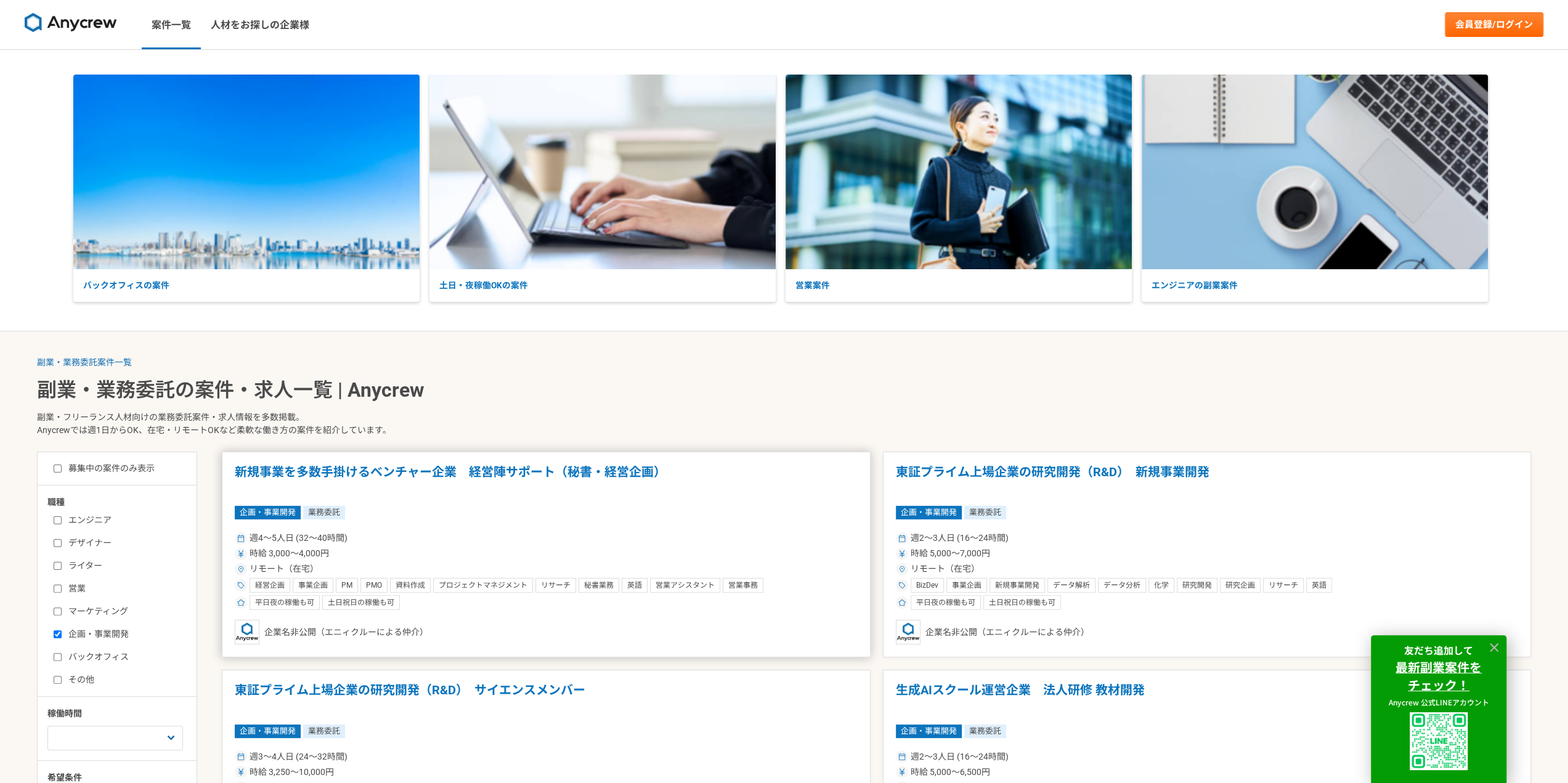
scroll to position [308, 0]
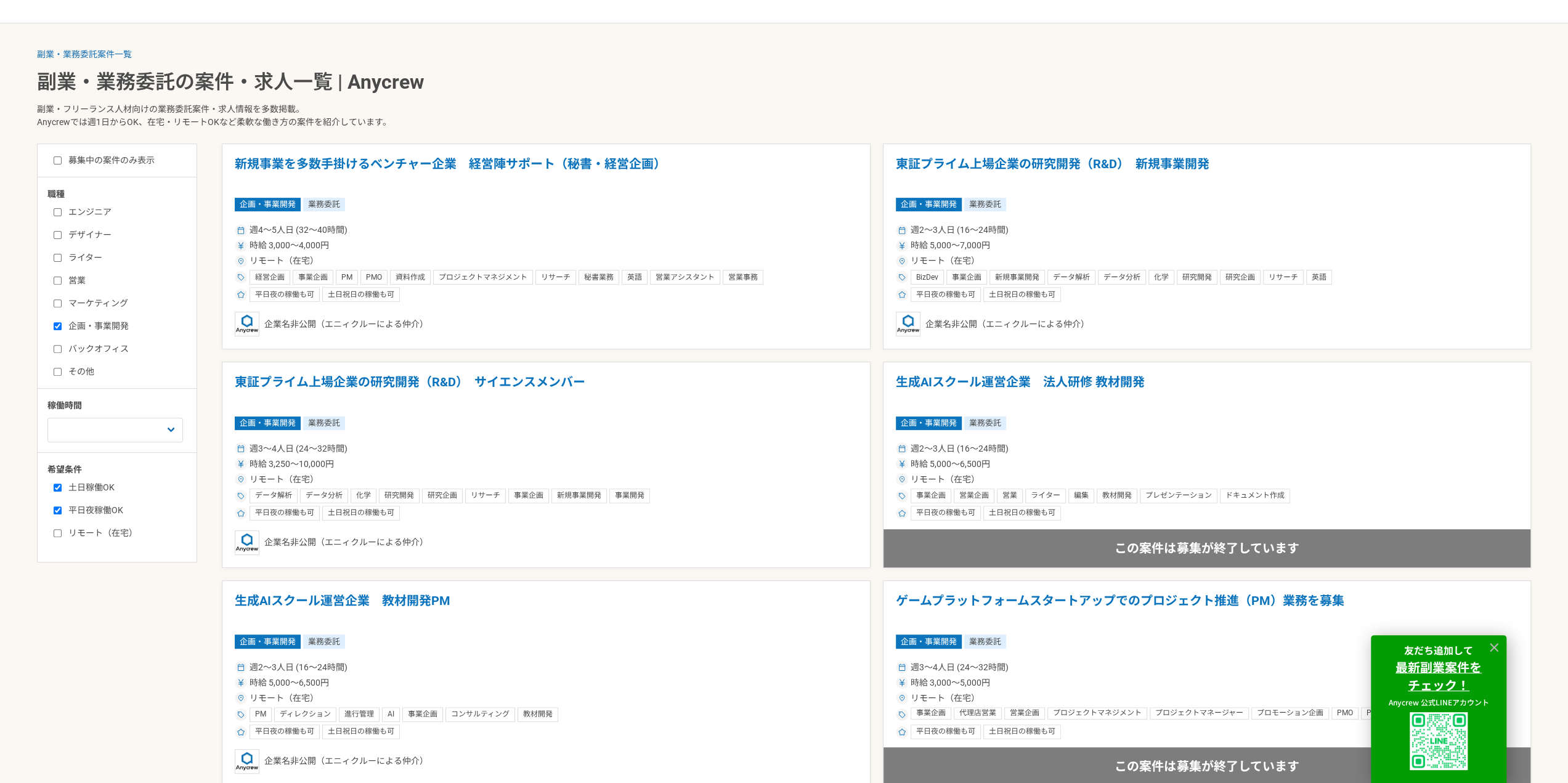
click at [637, 92] on h1 "副業・業務委託の案件・求人一覧 | Anycrew" at bounding box center [783, 82] width 1494 height 23
drag, startPoint x: 630, startPoint y: 82, endPoint x: 624, endPoint y: 86, distance: 7.2
